Goal: Task Accomplishment & Management: Manage account settings

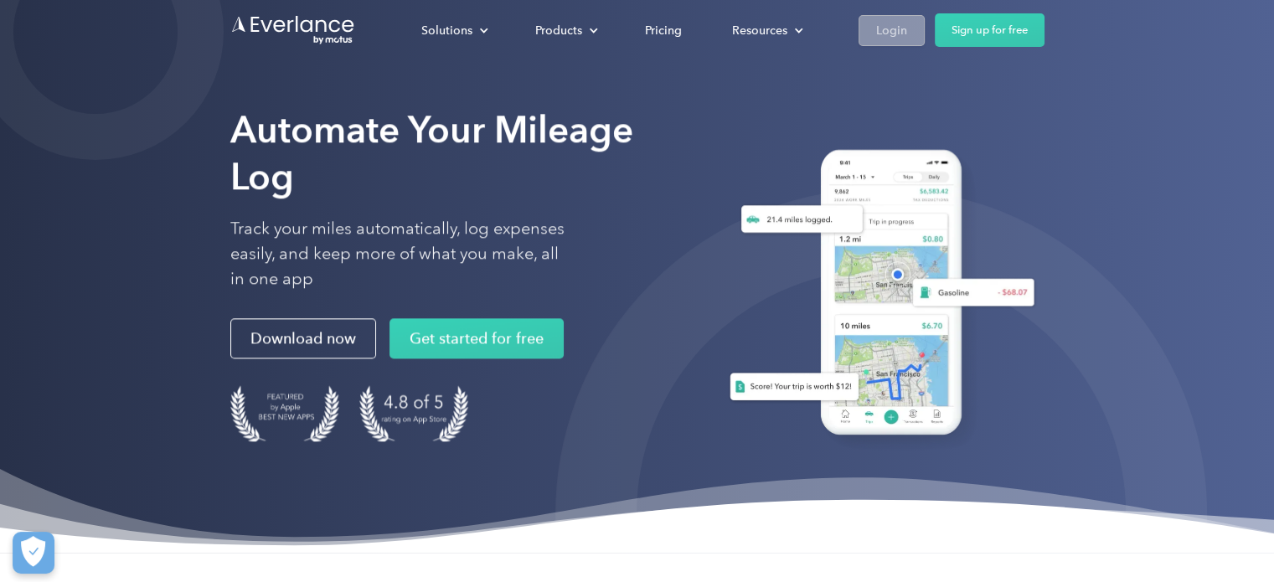
click at [893, 36] on div "Login" at bounding box center [891, 30] width 31 height 21
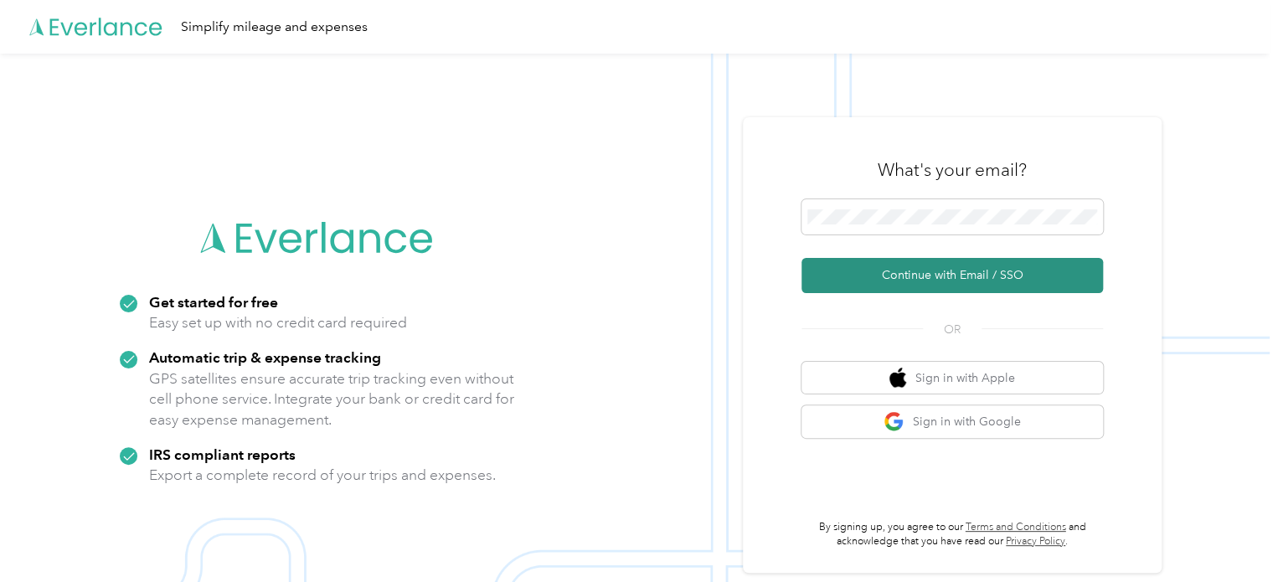
click at [885, 281] on button "Continue with Email / SSO" at bounding box center [953, 275] width 302 height 35
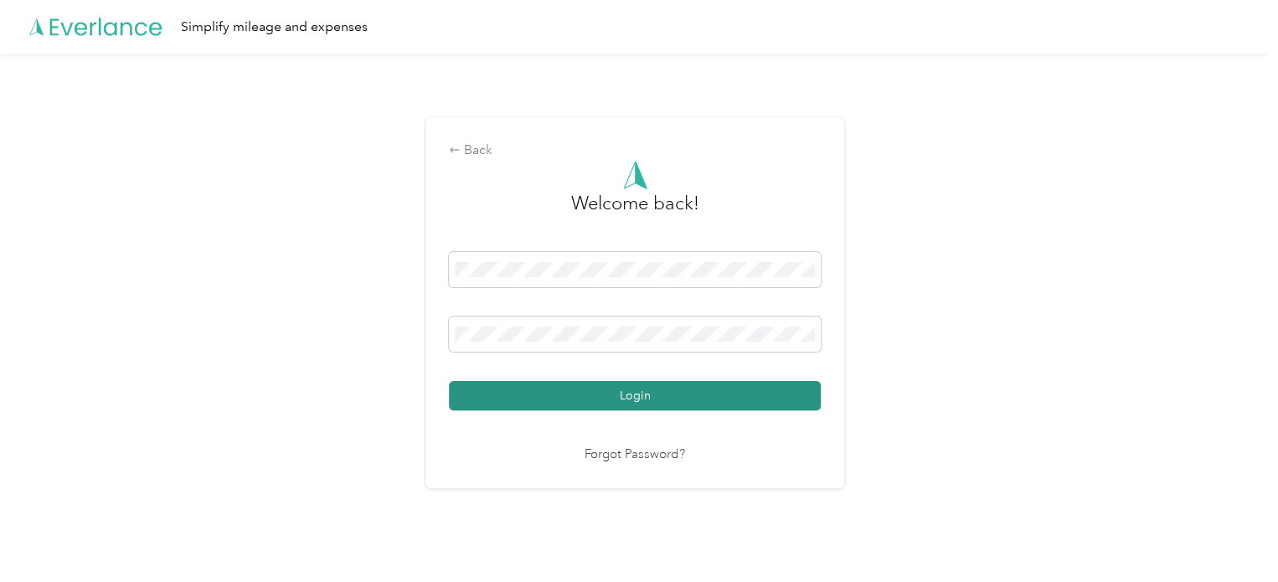
drag, startPoint x: 586, startPoint y: 398, endPoint x: 686, endPoint y: 379, distance: 102.4
click at [586, 398] on button "Login" at bounding box center [635, 395] width 372 height 29
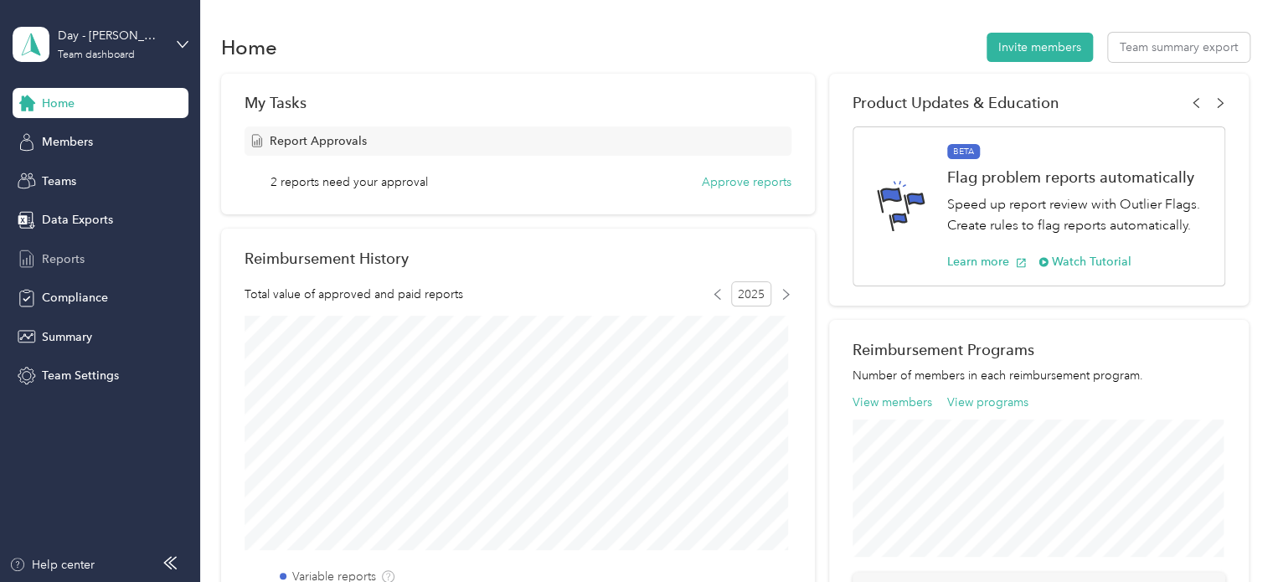
click at [71, 259] on span "Reports" at bounding box center [63, 260] width 43 height 18
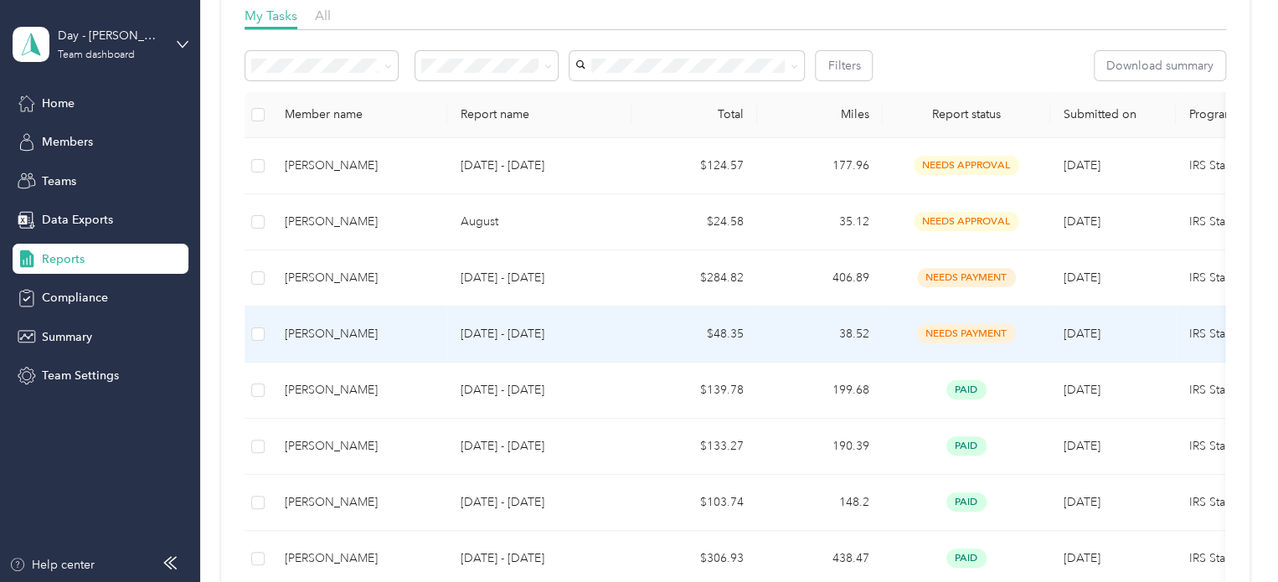
scroll to position [168, 0]
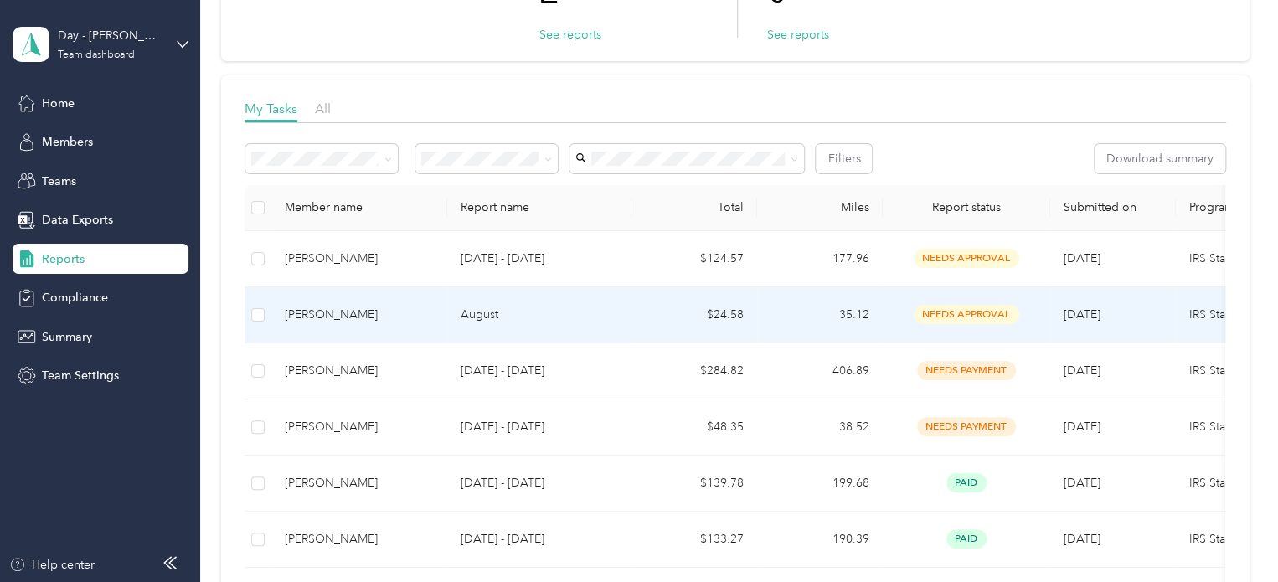
click at [896, 307] on div "needs approval" at bounding box center [966, 314] width 141 height 19
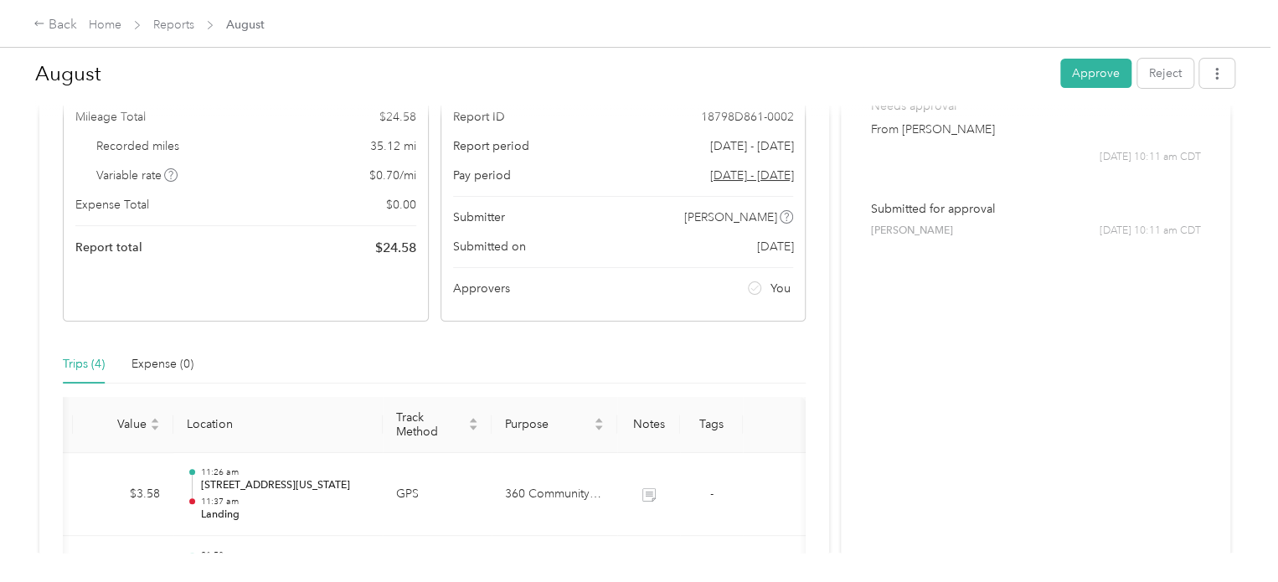
scroll to position [18, 0]
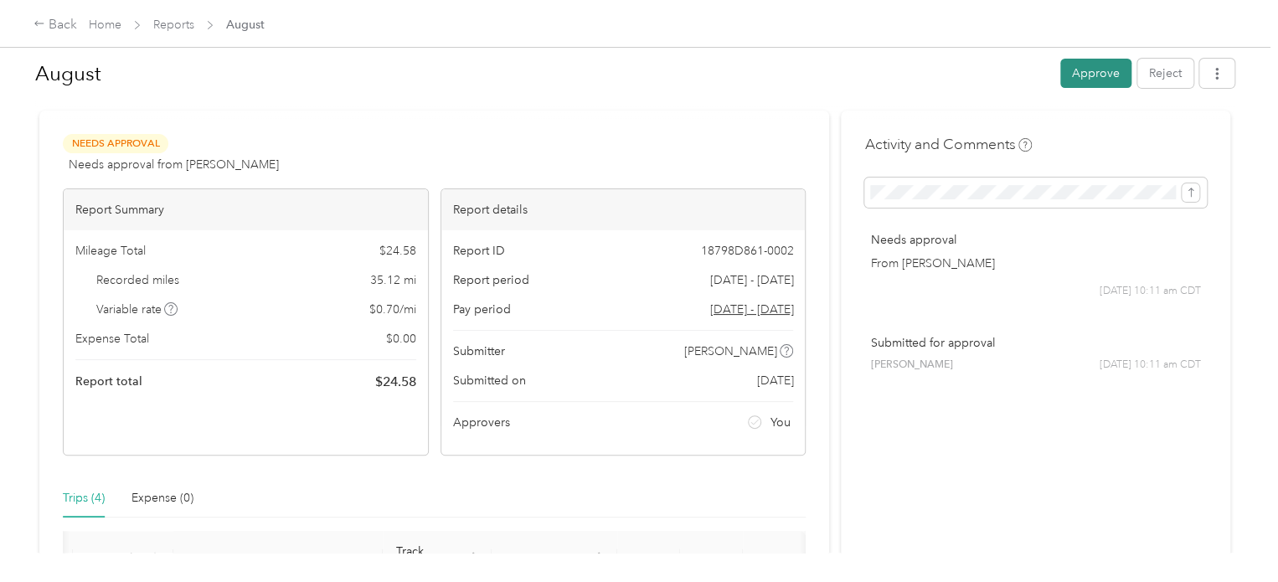
click at [1069, 76] on button "Approve" at bounding box center [1096, 73] width 71 height 29
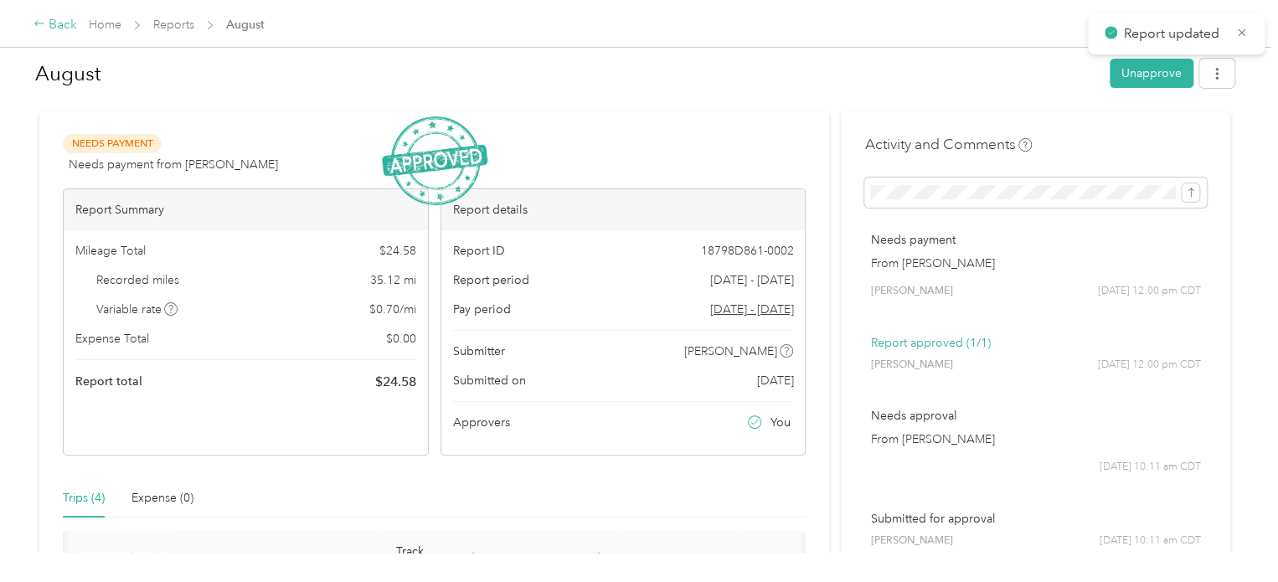
click at [37, 23] on icon at bounding box center [40, 24] width 12 height 12
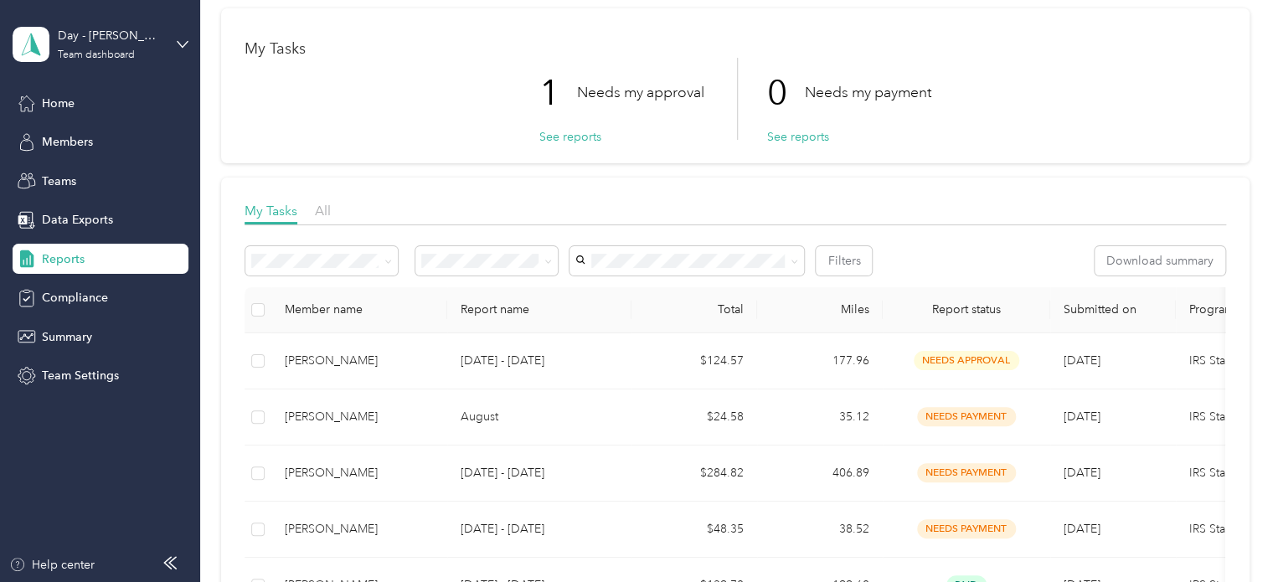
scroll to position [84, 0]
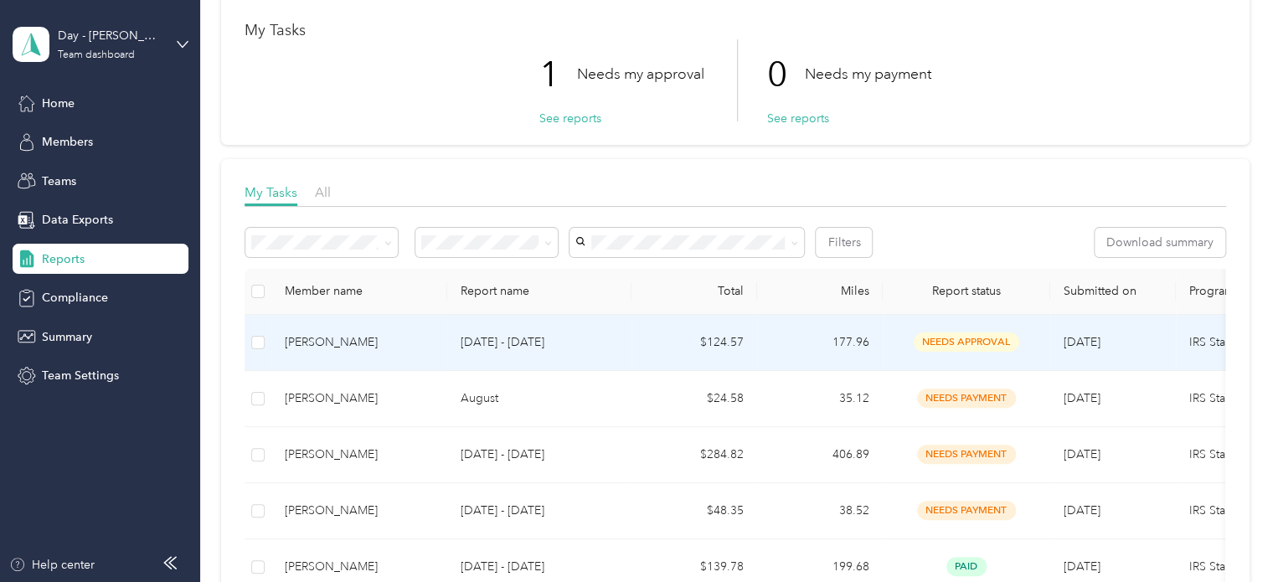
click at [794, 342] on td "177.96" at bounding box center [820, 343] width 126 height 56
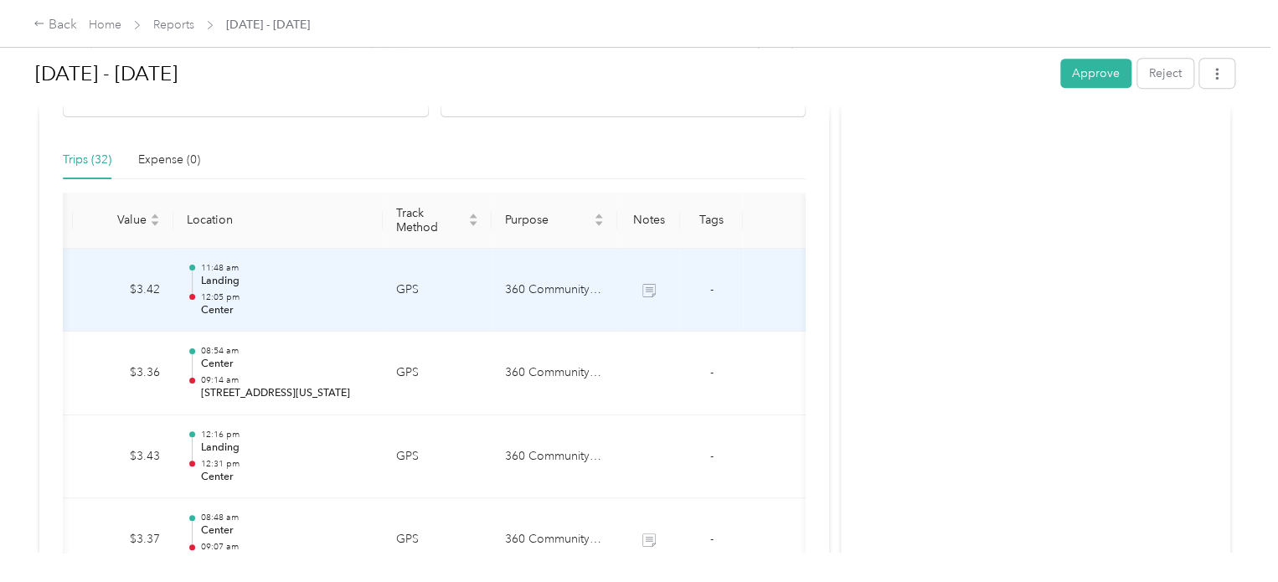
scroll to position [253, 0]
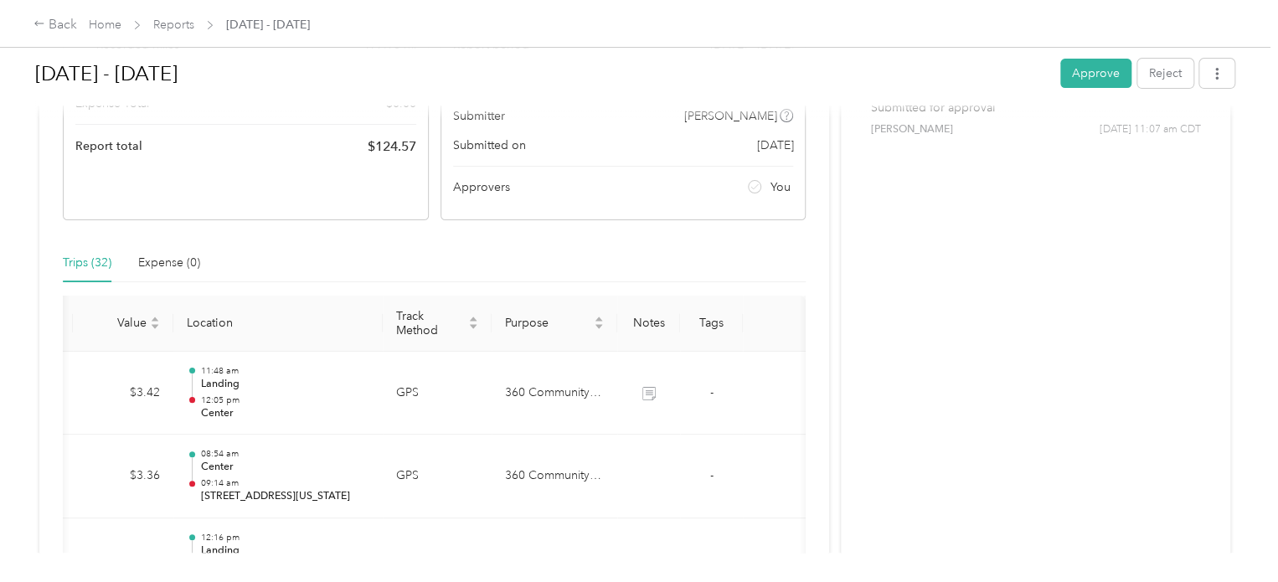
click at [1061, 70] on button "Approve" at bounding box center [1096, 73] width 71 height 29
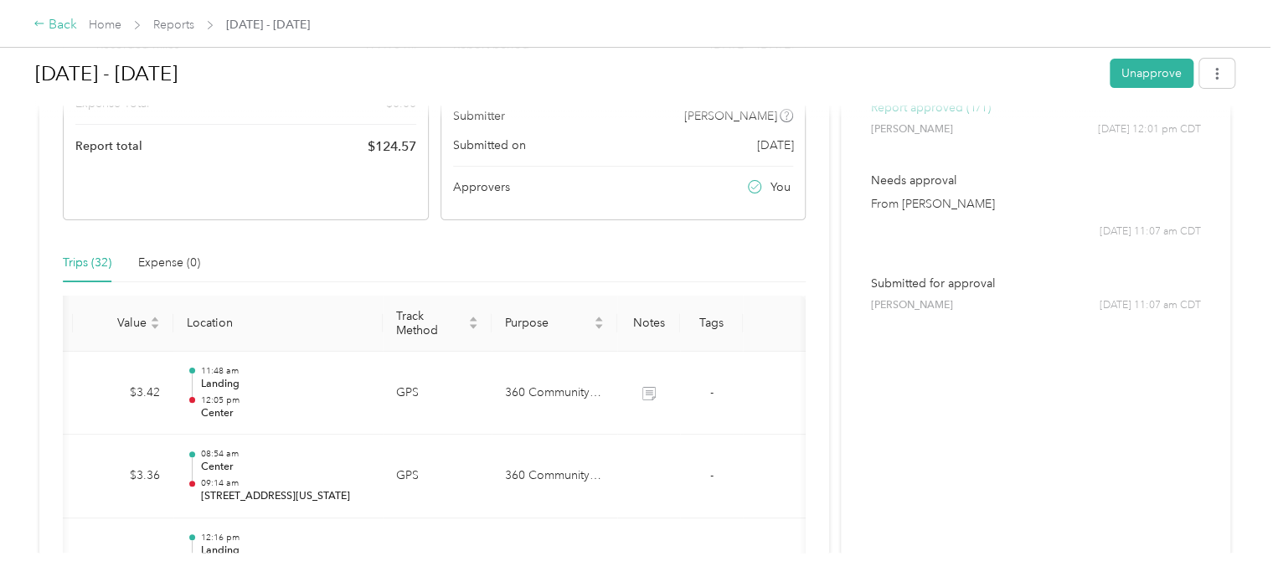
click at [64, 31] on div "Back" at bounding box center [56, 25] width 44 height 20
